Goal: Information Seeking & Learning: Learn about a topic

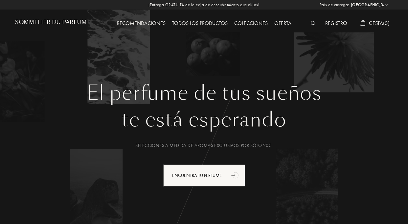
select select "ES"
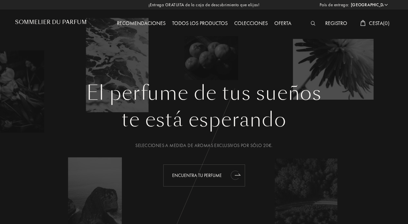
click at [194, 177] on div "Encuentra tu perfume" at bounding box center [204, 175] width 82 height 22
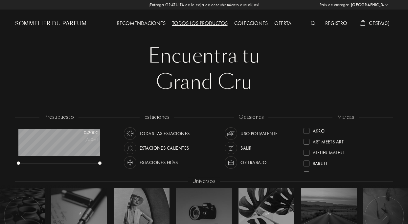
select select "ES"
click at [305, 141] on div at bounding box center [306, 141] width 6 height 6
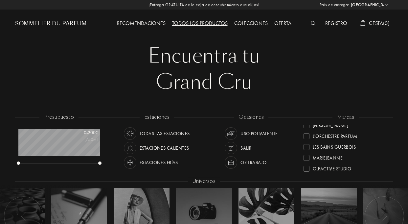
click at [387, 133] on div "Parfums Dusita Akro Art Meets Art Atelier Materi Baruti Binet-Papillon Bontemps…" at bounding box center [345, 148] width 85 height 46
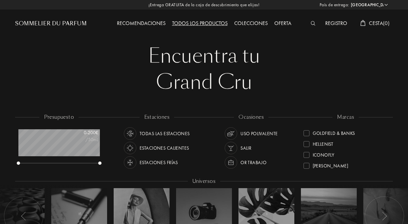
click at [387, 162] on div "Parfums Dusita Akro Art Meets Art Atelier Materi Baruti Binet-Papillon Bontemps…" at bounding box center [345, 148] width 85 height 46
drag, startPoint x: 387, startPoint y: 162, endPoint x: 386, endPoint y: 133, distance: 29.6
click at [386, 133] on div "Parfums Dusita Akro Art Meets Art Atelier Materi Baruti Binet-Papillon Bontemps…" at bounding box center [345, 148] width 85 height 46
click at [386, 153] on div "Art Meets Art" at bounding box center [345, 150] width 85 height 11
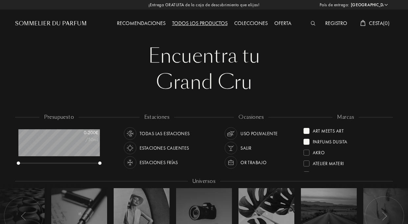
click at [388, 153] on div "marcas Art Meets Art Parfums Dusita Akro Atelier Materi Baruti Binet-Papillon B…" at bounding box center [345, 142] width 95 height 59
drag, startPoint x: 388, startPoint y: 153, endPoint x: 384, endPoint y: 167, distance: 15.1
click at [384, 167] on div "marcas Art Meets Art Parfums Dusita Akro Atelier Materi Baruti Binet-Papillon B…" at bounding box center [345, 142] width 95 height 59
click at [387, 172] on div at bounding box center [204, 174] width 378 height 5
click at [388, 171] on div "marcas Art Meets Art Parfums Dusita Akro Atelier Materi Baruti Binet-Papillon B…" at bounding box center [345, 142] width 95 height 59
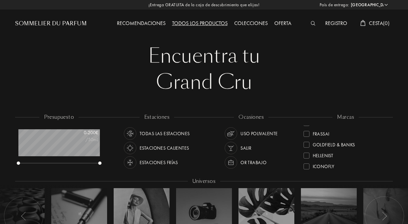
scroll to position [121, 0]
drag, startPoint x: 387, startPoint y: 165, endPoint x: 387, endPoint y: 173, distance: 7.9
click at [387, 173] on div "presupuesto 0 - 200 € /50mL estaciones Todas las estaciones Estaciones caliente…" at bounding box center [204, 183] width 378 height 141
click at [387, 172] on div "presupuesto 0 - 200 € /50mL estaciones Todas las estaciones Estaciones caliente…" at bounding box center [204, 183] width 378 height 141
click at [387, 170] on div "Art Meets Art Parfums Dusita Akro Atelier Materi Baruti Binet-Papillon Bontemps…" at bounding box center [345, 148] width 85 height 46
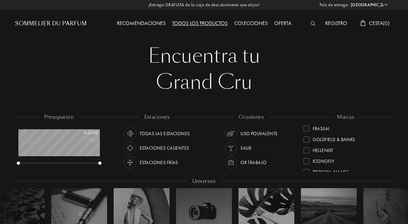
click at [387, 169] on div "Art Meets Art Parfums Dusita Akro Atelier Materi Baruti Binet-Papillon Bontemps…" at bounding box center [345, 148] width 85 height 46
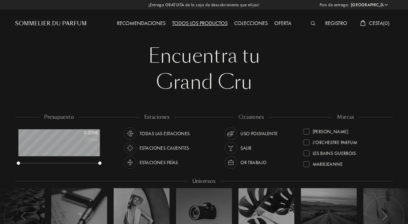
scroll to position [162, 0]
click at [387, 126] on div "marcas Art Meets Art Parfums Dusita Akro Atelier Materi Baruti Binet-Papillon B…" at bounding box center [345, 142] width 95 height 59
click at [387, 126] on div "Art Meets Art Parfums Dusita Akro Atelier Materi Baruti Binet-Papillon Bontemps…" at bounding box center [345, 148] width 85 height 46
click at [350, 116] on div "marcas" at bounding box center [345, 117] width 26 height 8
drag, startPoint x: 386, startPoint y: 142, endPoint x: 387, endPoint y: 168, distance: 25.9
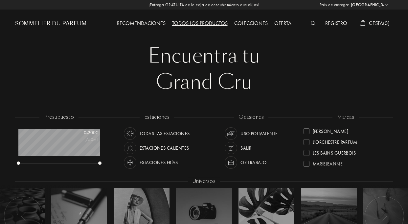
click at [387, 168] on div "Art Meets Art Parfums Dusita Akro Atelier Materi Baruti Binet-Papillon Bontemps…" at bounding box center [345, 148] width 85 height 46
click at [386, 167] on div "Olfactive Studio" at bounding box center [345, 172] width 85 height 11
click at [386, 167] on div "Art Meets Art Olfactive Studio Parfums Dusita Akro Atelier Materi Baruti Binet-…" at bounding box center [345, 148] width 85 height 46
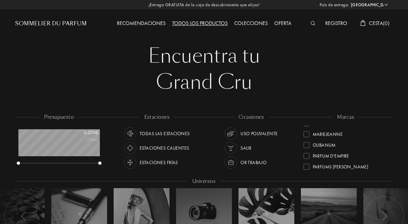
scroll to position [243, 0]
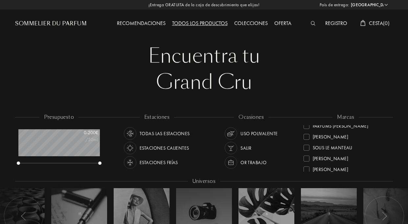
drag, startPoint x: 387, startPoint y: 164, endPoint x: 388, endPoint y: 158, distance: 6.6
click at [388, 159] on div "marcas Art Meets Art Olfactive Studio Parfums Dusita Akro Atelier Materi Baruti…" at bounding box center [345, 142] width 95 height 59
drag, startPoint x: 388, startPoint y: 155, endPoint x: 386, endPoint y: 116, distance: 39.4
click at [386, 116] on div "marcas Art Meets Art Olfactive Studio Parfums Dusita Akro Atelier Materi Baruti…" at bounding box center [345, 142] width 95 height 59
drag, startPoint x: 282, startPoint y: 92, endPoint x: 293, endPoint y: 170, distance: 79.5
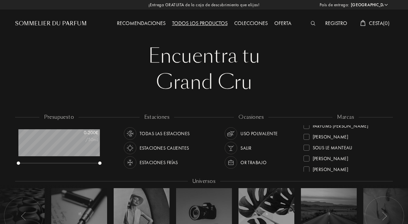
click at [288, 174] on div "Encuentra tu Grand Cru Encuentra tu Grand Cru presupuesto 0 - 200 € /50mL estac…" at bounding box center [203, 144] width 387 height 289
click at [387, 168] on div "Art Meets Art Olfactive Studio Parfums Dusita Akro Atelier Materi Baruti Binet-…" at bounding box center [345, 148] width 85 height 46
drag, startPoint x: 387, startPoint y: 168, endPoint x: 387, endPoint y: 154, distance: 14.1
click at [387, 158] on div "Art Meets Art Olfactive Studio Parfums Dusita Akro Atelier Materi Baruti Binet-…" at bounding box center [345, 148] width 85 height 46
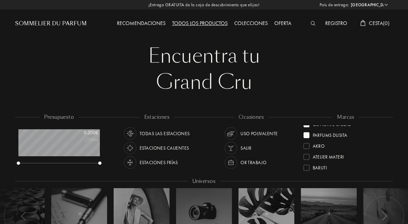
scroll to position [3, 0]
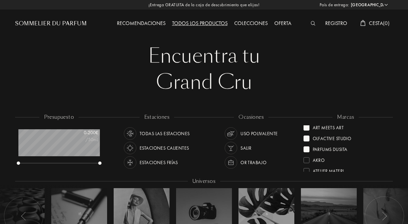
click at [307, 126] on div at bounding box center [306, 127] width 6 height 6
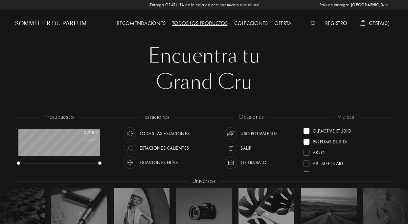
scroll to position [0, 0]
click at [307, 141] on div at bounding box center [306, 141] width 6 height 6
click at [190, 22] on div "Todos los productos" at bounding box center [200, 23] width 62 height 9
select select "ES"
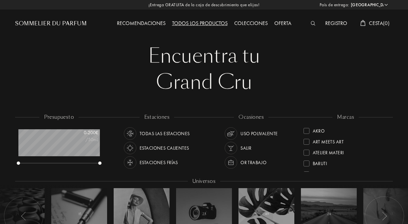
scroll to position [33, 81]
drag, startPoint x: 387, startPoint y: 162, endPoint x: 387, endPoint y: 145, distance: 16.4
click at [388, 145] on div "marcas Akro Art Meets Art Atelier Materi Baruti Binet-Papillon Bontemps Cépages…" at bounding box center [345, 142] width 95 height 59
click at [387, 145] on div "Akro Art Meets Art Atelier Materi Baruti Binet-Papillon Bontemps Cépages Parfum…" at bounding box center [345, 148] width 85 height 46
click at [388, 172] on div at bounding box center [204, 174] width 378 height 5
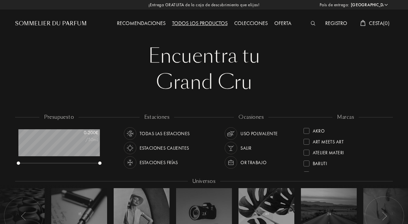
click at [387, 172] on div at bounding box center [204, 174] width 378 height 5
drag, startPoint x: 387, startPoint y: 167, endPoint x: 386, endPoint y: 142, distance: 25.0
click at [386, 142] on div "marcas Akro Art Meets Art Atelier Materi Baruti Binet-Papillon Bontemps Cépages…" at bounding box center [345, 142] width 95 height 59
click at [386, 142] on div "Art Meets Art" at bounding box center [345, 139] width 85 height 11
click at [386, 153] on div "Art Meets Art Akro Atelier Materi Baruti Binet-Papillon Bontemps Cépages Parfum…" at bounding box center [345, 148] width 85 height 46
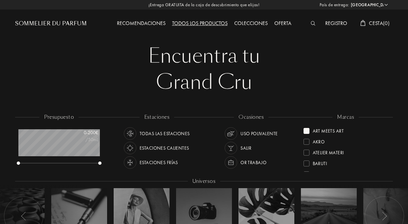
click at [308, 130] on div at bounding box center [306, 131] width 6 height 6
drag, startPoint x: 386, startPoint y: 145, endPoint x: 387, endPoint y: 131, distance: 14.8
click at [387, 131] on div "Akro Art Meets Art Atelier Materi Baruti Binet-Papillon Bontemps Cépages Parfum…" at bounding box center [345, 148] width 85 height 46
click at [387, 129] on div "Akro Art Meets Art Atelier Materi Baruti Binet-Papillon Bontemps Cépages Parfum…" at bounding box center [345, 148] width 85 height 46
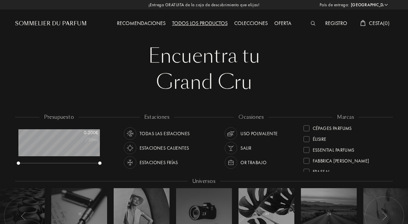
scroll to position [81, 0]
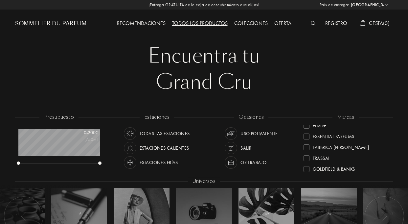
click at [387, 165] on div "Akro Art Meets Art Atelier Materi Baruti Binet-Papillon Bontemps Cépages Parfum…" at bounding box center [345, 148] width 85 height 46
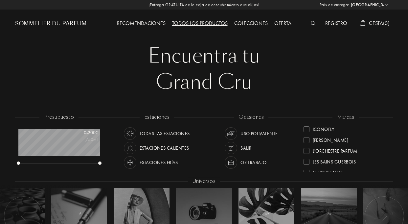
scroll to position [162, 0]
click at [386, 164] on div "Olfactive Studio" at bounding box center [345, 161] width 85 height 11
click at [386, 164] on div "Atelier Materi" at bounding box center [345, 160] width 85 height 11
click at [386, 164] on div "Art Meets Art" at bounding box center [345, 160] width 85 height 11
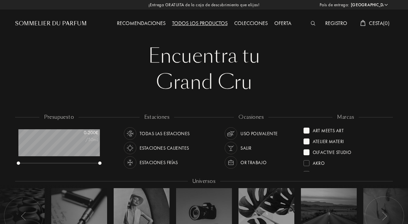
scroll to position [0, 0]
click at [386, 164] on div "Akro" at bounding box center [345, 160] width 85 height 11
click at [386, 164] on div "Olfactive Studio" at bounding box center [345, 160] width 85 height 11
click at [386, 164] on div "Baruti" at bounding box center [345, 160] width 85 height 11
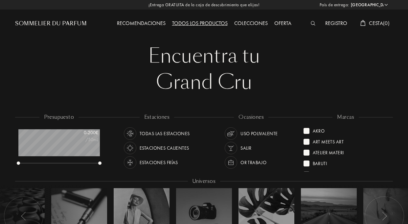
click at [386, 164] on div "Baruti" at bounding box center [345, 161] width 85 height 11
click at [386, 164] on div "Baruti" at bounding box center [345, 160] width 85 height 11
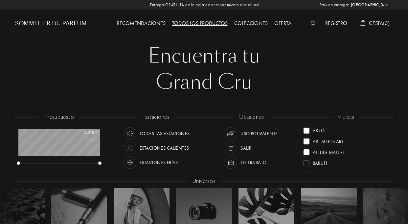
click at [194, 21] on div "Todos los productos" at bounding box center [200, 23] width 62 height 9
select select "ES"
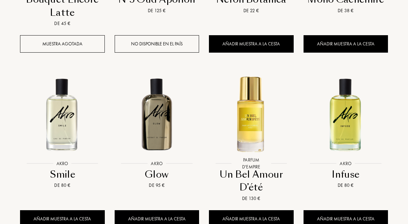
scroll to position [783, 0]
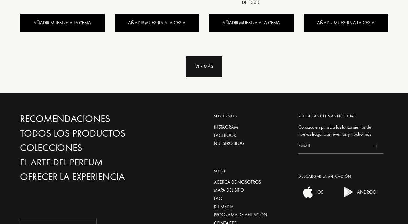
click at [204, 56] on div "Ver más" at bounding box center [204, 66] width 36 height 21
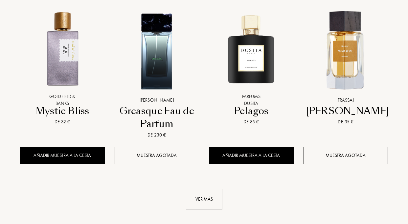
scroll to position [1364, 0]
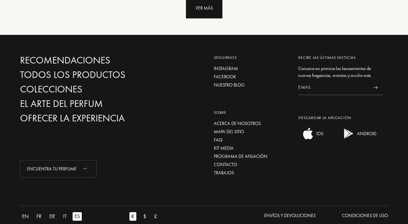
click at [212, 5] on div "Ver más" at bounding box center [204, 8] width 36 height 21
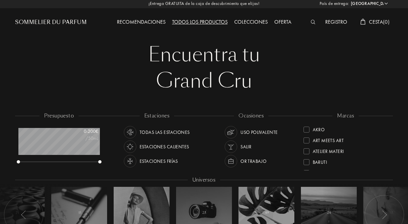
scroll to position [0, 0]
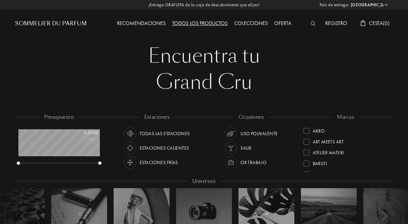
click at [312, 22] on img at bounding box center [313, 23] width 5 height 5
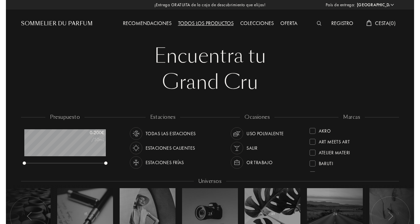
scroll to position [0, 0]
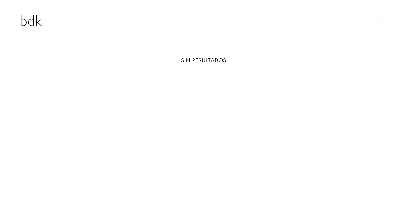
click at [70, 32] on div "bdk" at bounding box center [205, 21] width 410 height 43
click at [43, 20] on input "bdk" at bounding box center [204, 21] width 397 height 20
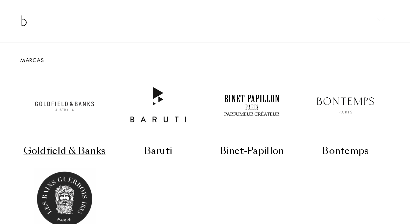
type input "b"
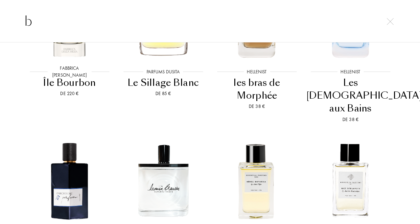
scroll to position [2911, 0]
